Goal: Transaction & Acquisition: Download file/media

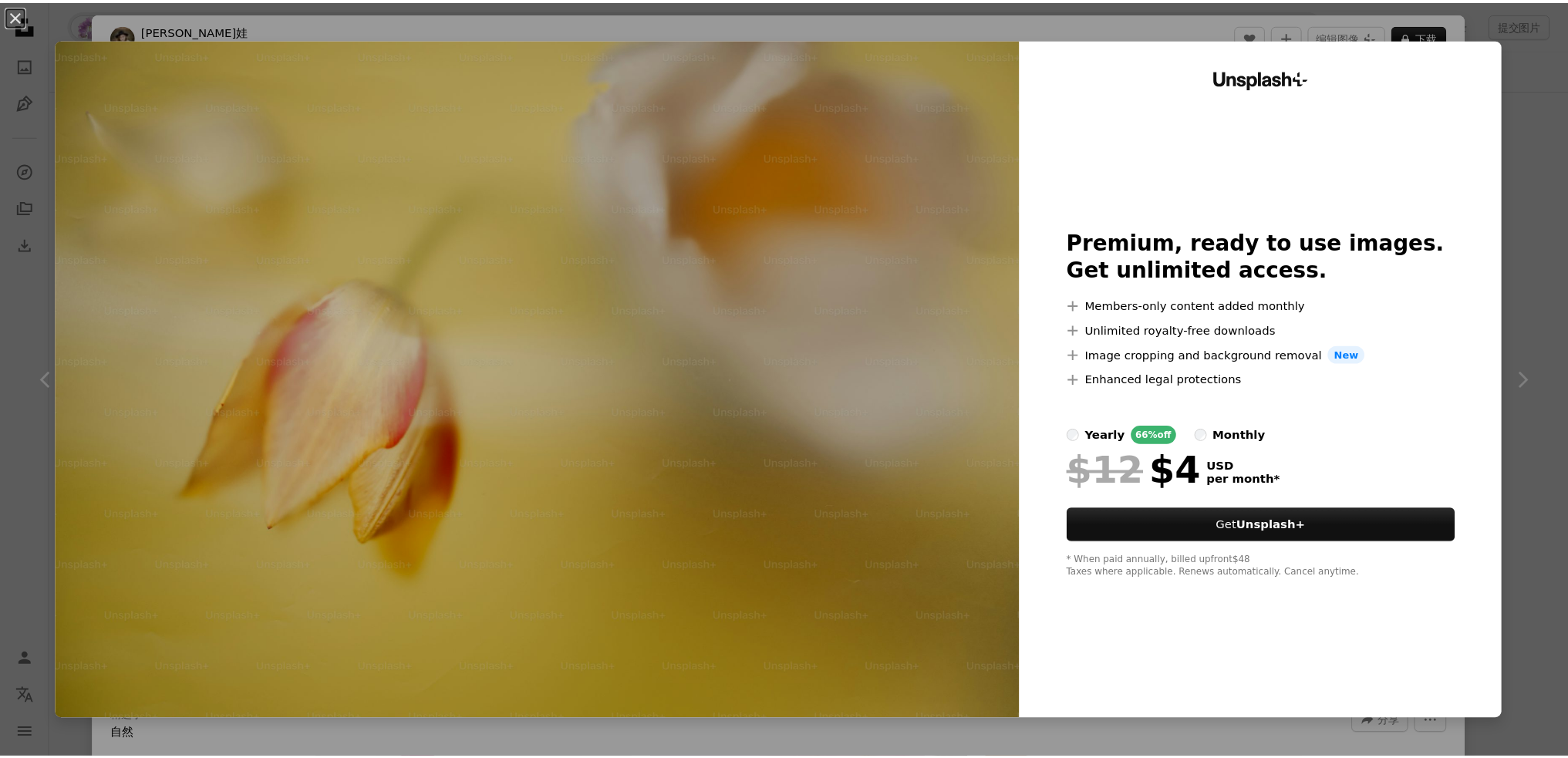
scroll to position [5656, 0]
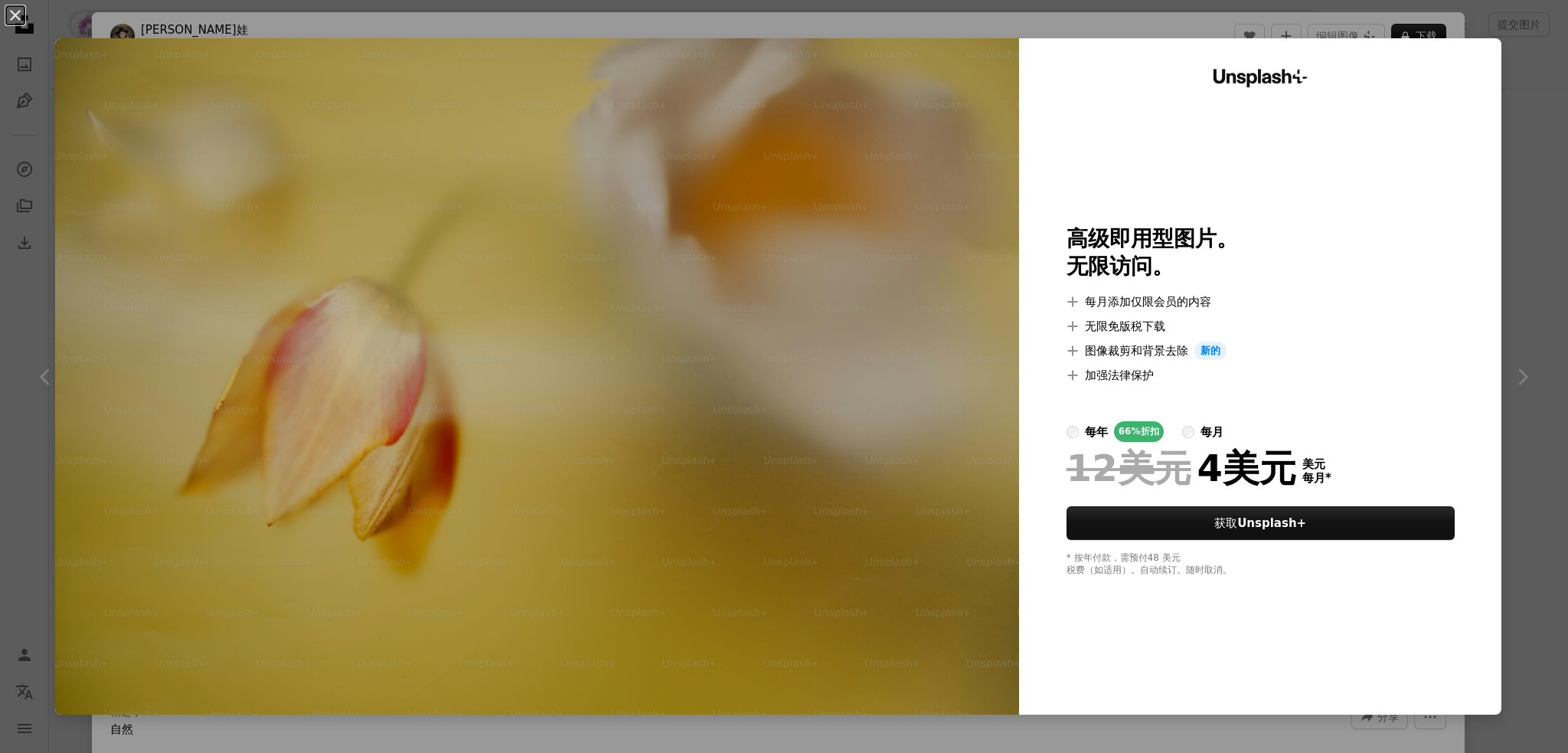
click at [1513, 73] on div "An X shape Unsplash+ 高级即用型图片。 无限访问。 A plus sign 每月添加仅限会员的内容 A plus sign 无限免版税下载…" at bounding box center [784, 376] width 1568 height 753
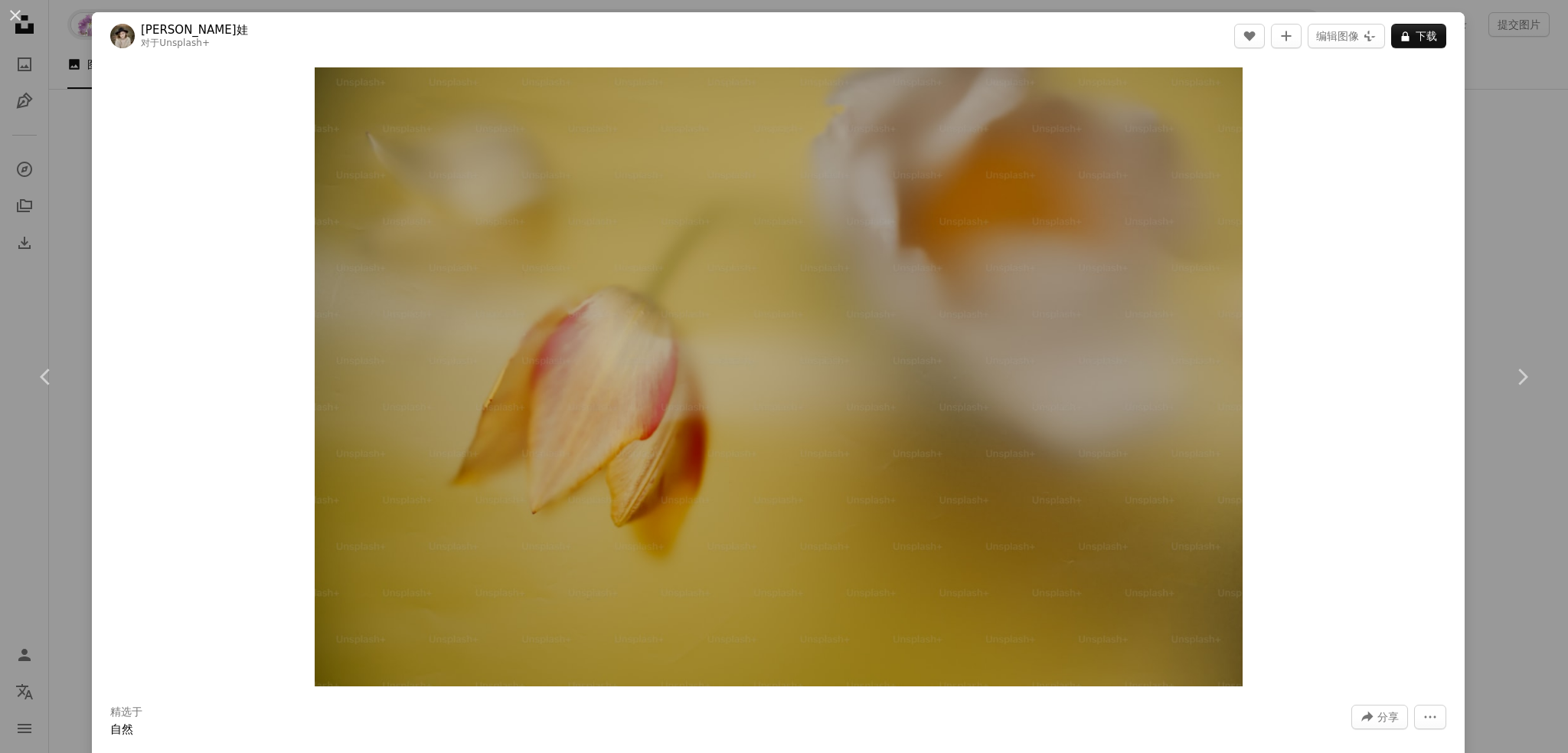
click at [1503, 53] on div "An X shape Chevron left Chevron right [PERSON_NAME]娃 对于 Unsplash+ A heart A plu…" at bounding box center [784, 376] width 1568 height 753
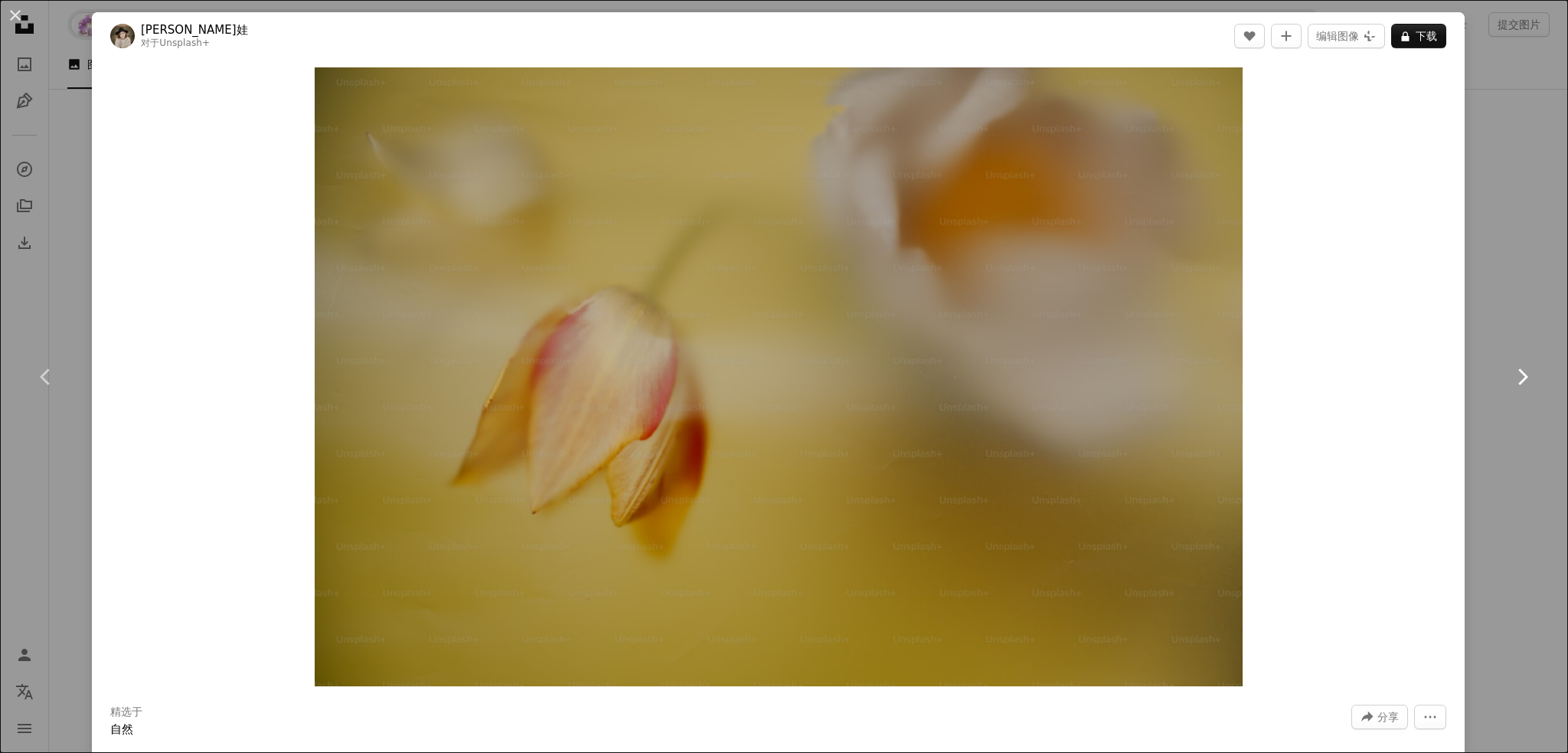
click at [1494, 309] on link "Chevron right" at bounding box center [1522, 377] width 92 height 147
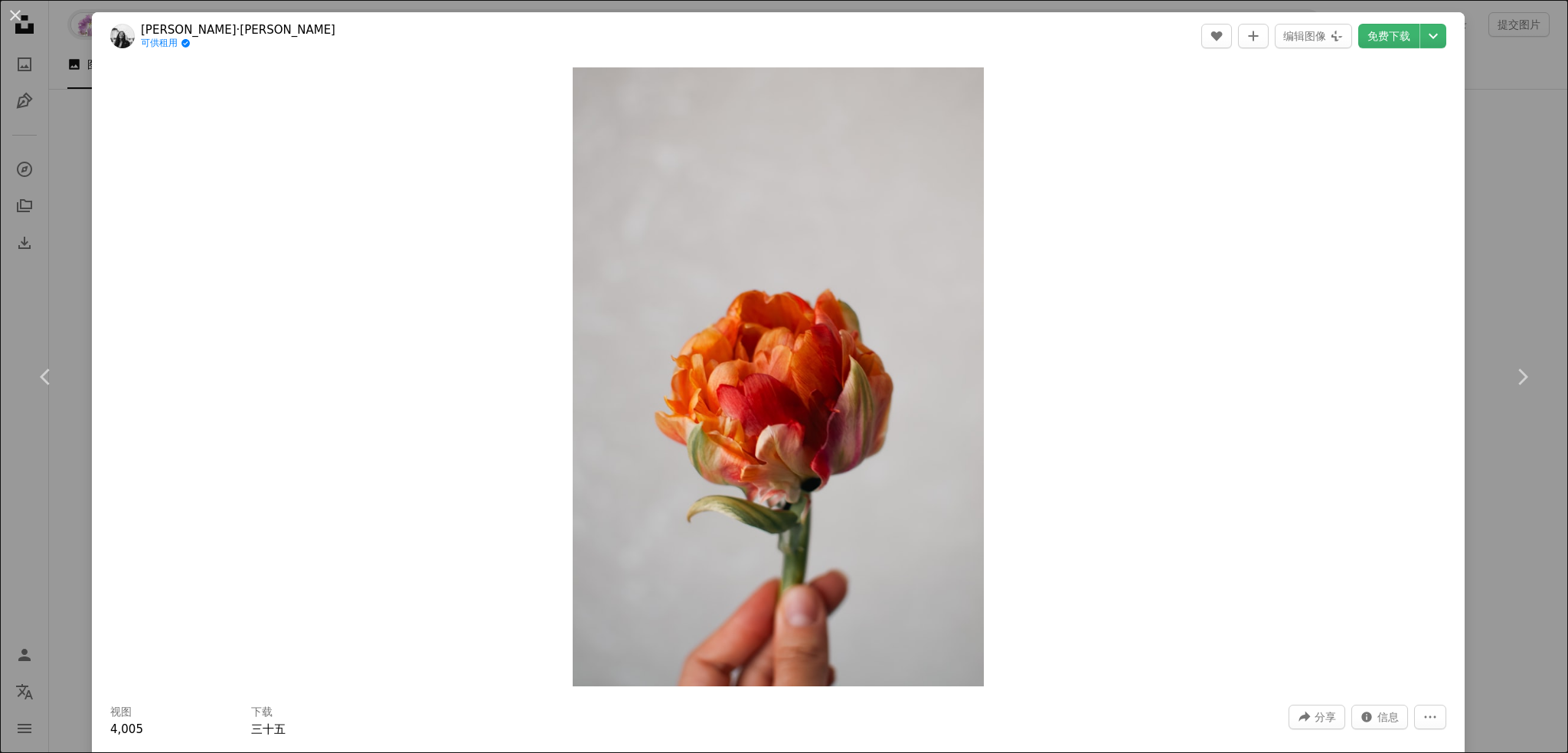
click at [1529, 131] on div "An X shape Chevron left Chevron right [PERSON_NAME]·[PERSON_NAME] 可供租用 A checkm…" at bounding box center [784, 376] width 1568 height 753
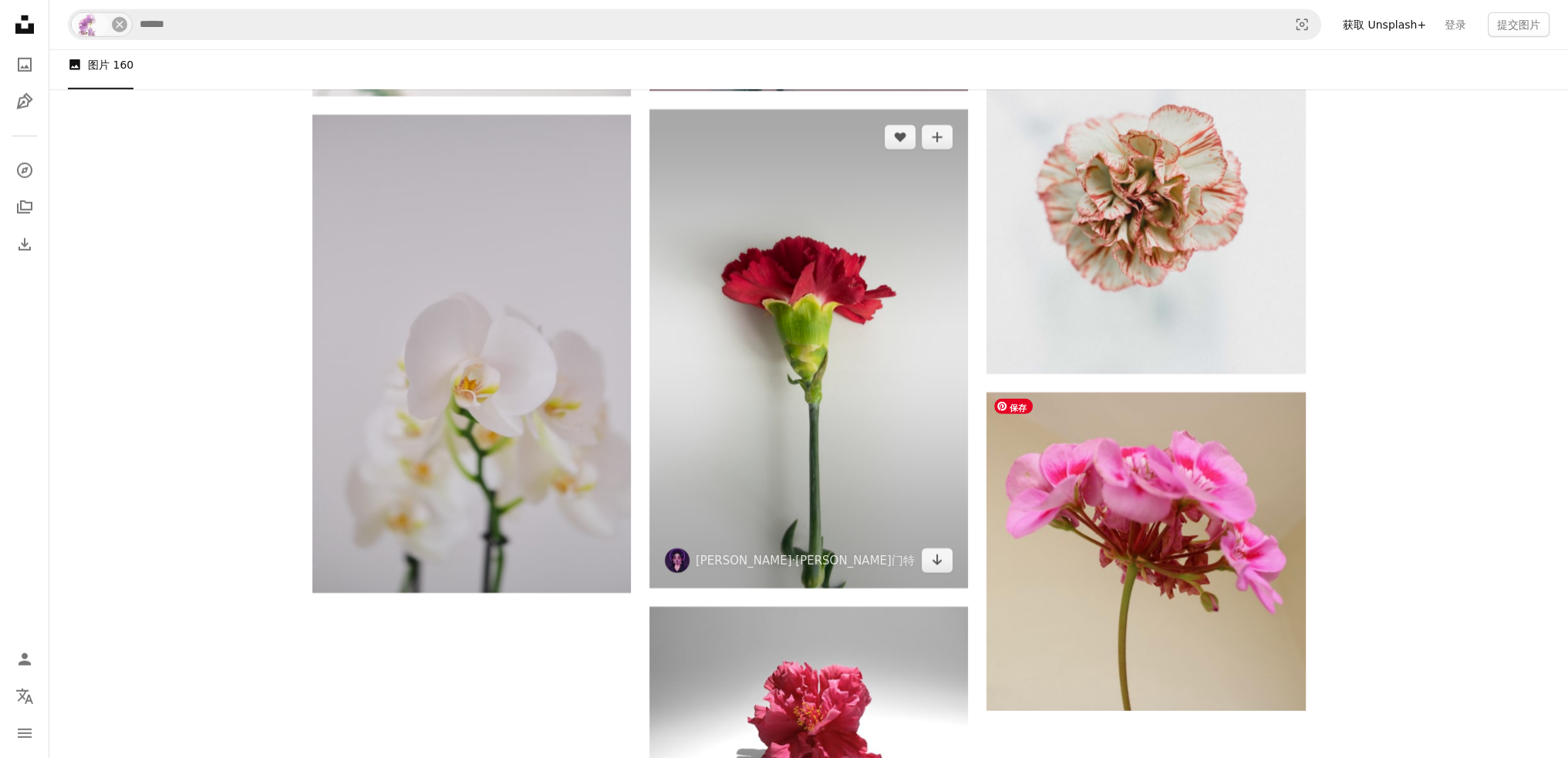
scroll to position [13874, 0]
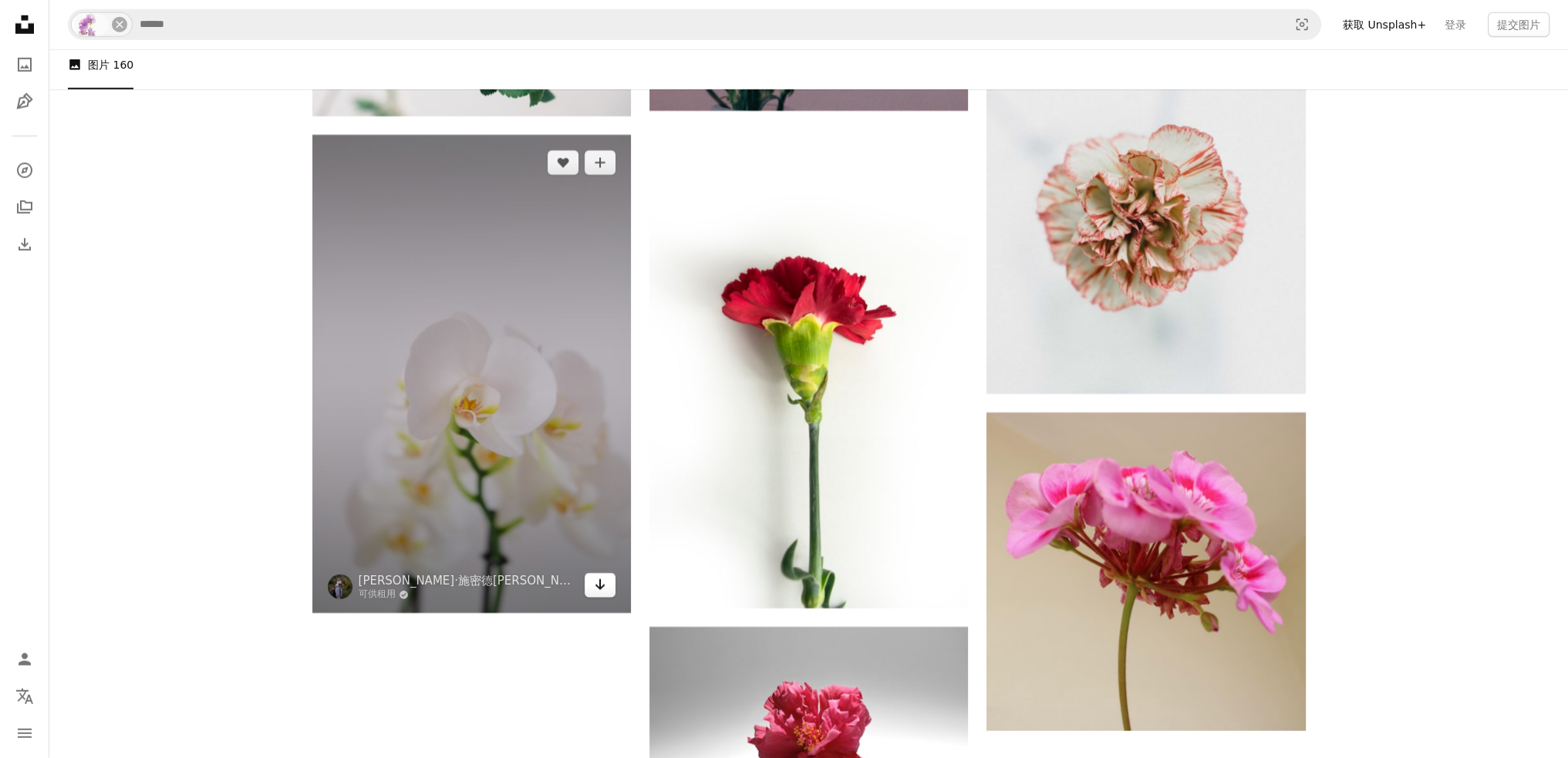
click at [590, 588] on link "Arrow pointing down" at bounding box center [600, 585] width 31 height 24
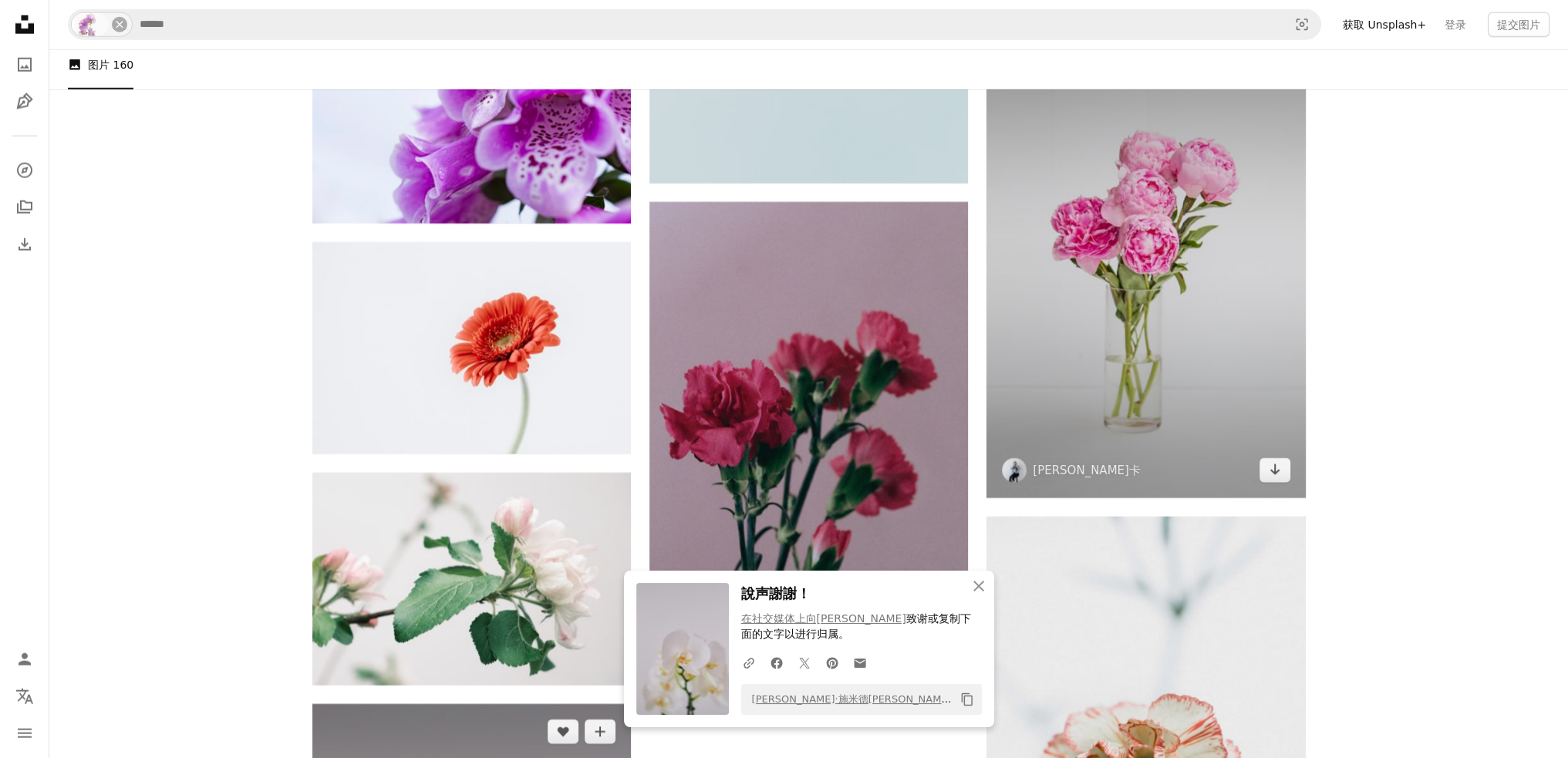
scroll to position [13299, 0]
